Goal: Task Accomplishment & Management: Complete application form

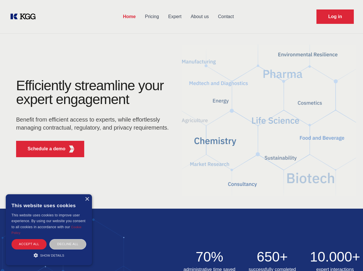
click at [181, 135] on div "Efficiently streamline your expert engagement Benefit from efficient access to …" at bounding box center [94, 120] width 175 height 83
click at [43, 149] on p "Schedule a demo" at bounding box center [47, 149] width 38 height 7
click at [87, 199] on div "× This website uses cookies This website uses cookies to improve user experienc…" at bounding box center [49, 229] width 86 height 71
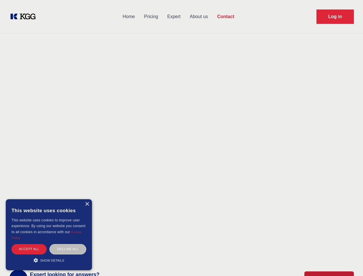
click at [29, 244] on div "Accept all" at bounding box center [29, 249] width 35 height 10
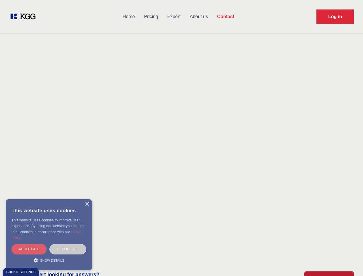
click at [68, 244] on div "Decline all" at bounding box center [67, 249] width 37 height 10
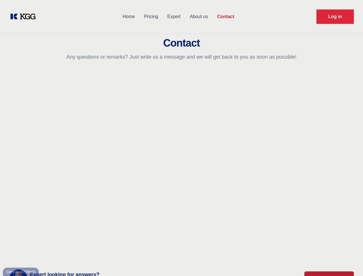
click at [49, 255] on main "Contact Any questions or remarks? Just write us a message and we will get back …" at bounding box center [181, 149] width 363 height 299
